Goal: Navigation & Orientation: Find specific page/section

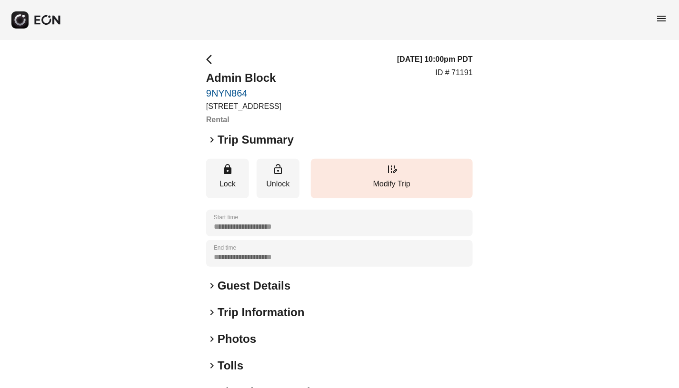
click at [208, 58] on span "arrow_back_ios" at bounding box center [211, 59] width 11 height 11
click at [210, 59] on span "arrow_back_ios" at bounding box center [211, 59] width 11 height 11
click at [663, 19] on span "menu" at bounding box center [661, 18] width 11 height 11
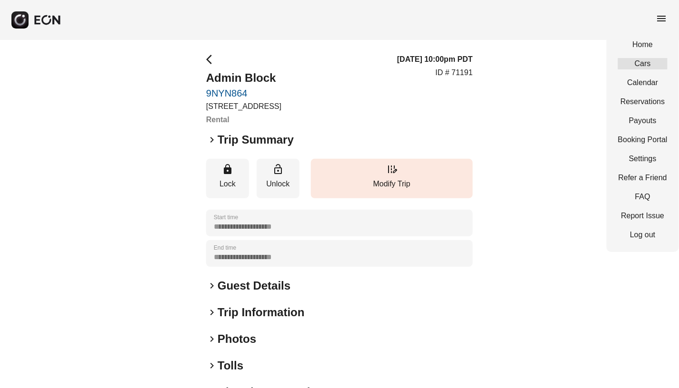
click at [640, 62] on link "Cars" at bounding box center [642, 63] width 49 height 11
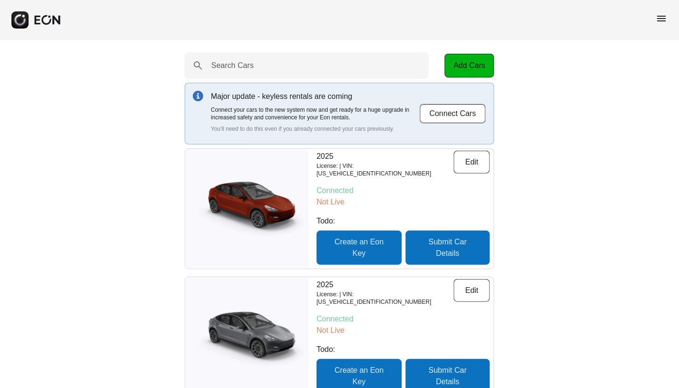
click at [663, 24] on div "menu" at bounding box center [661, 20] width 11 height 15
click at [663, 19] on span "menu" at bounding box center [661, 18] width 11 height 11
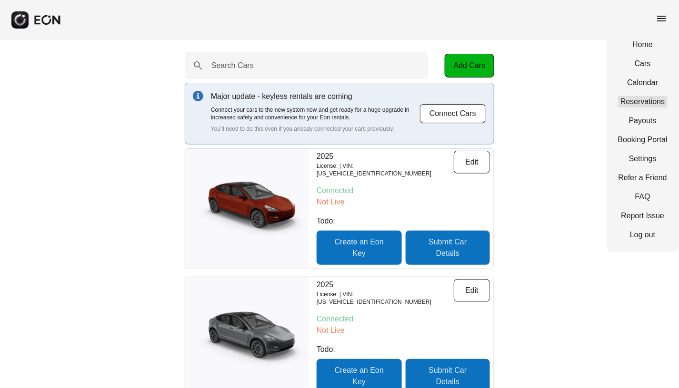
click at [637, 102] on link "Reservations" at bounding box center [642, 101] width 49 height 11
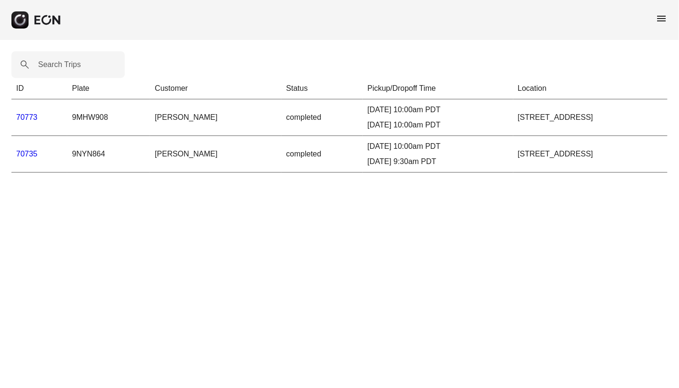
click at [657, 18] on span "menu" at bounding box center [661, 18] width 11 height 11
